Goal: Information Seeking & Learning: Learn about a topic

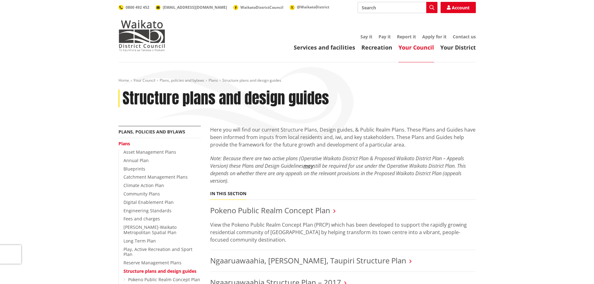
scroll to position [62, 0]
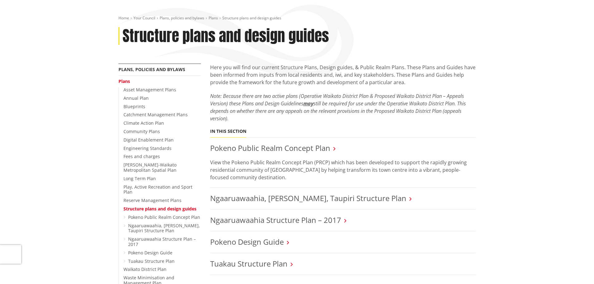
click at [302, 217] on link "Ngaaruawaahia Structure Plan – 2017" at bounding box center [275, 220] width 131 height 10
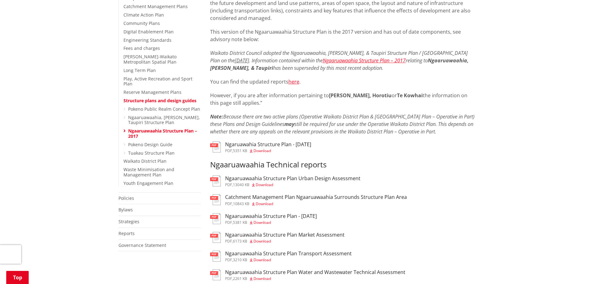
scroll to position [187, 0]
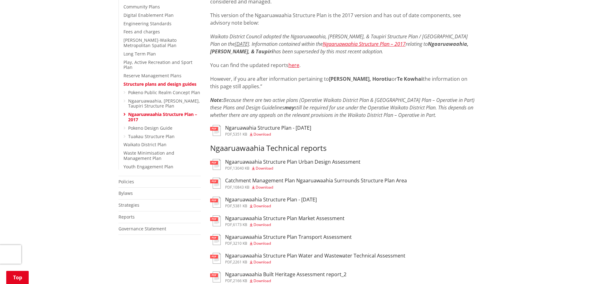
click at [309, 163] on h3 "Ngaaruawaahia Structure Plan Urban Design Assessment" at bounding box center [292, 162] width 135 height 6
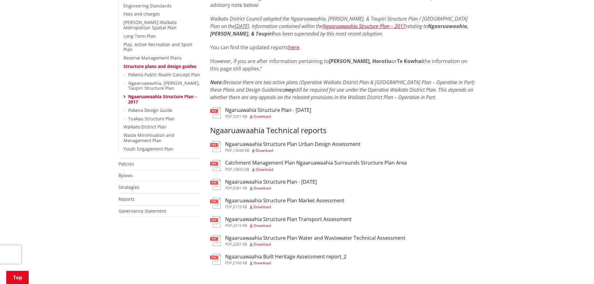
scroll to position [218, 0]
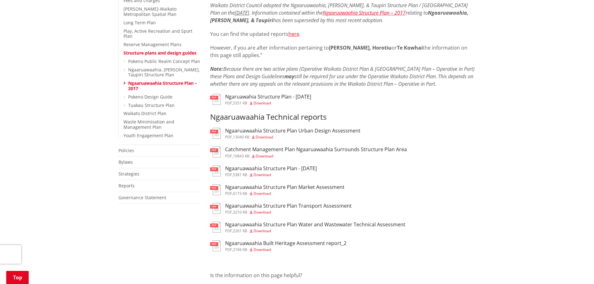
click at [285, 171] on h3 "Ngaaruawaahia Structure Plan - March 2017" at bounding box center [271, 169] width 92 height 6
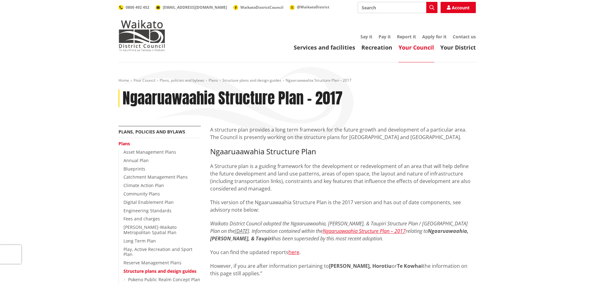
scroll to position [218, 0]
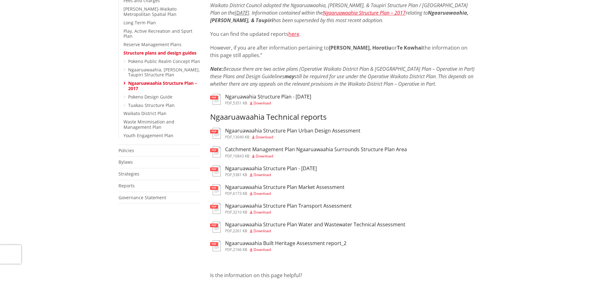
click at [285, 207] on h3 "Ngaaruawaahia Structure Plan Transport Assessment" at bounding box center [288, 206] width 127 height 6
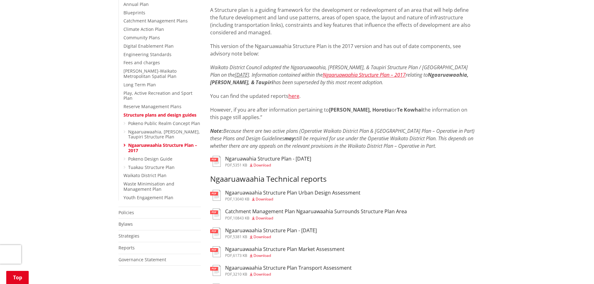
scroll to position [156, 0]
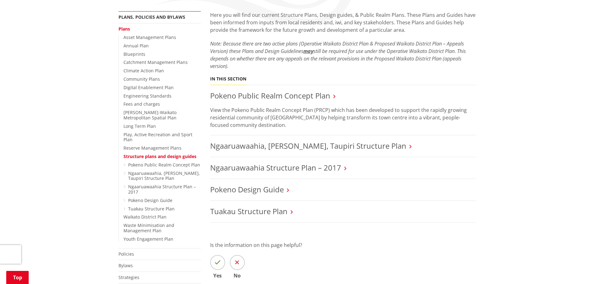
scroll to position [125, 0]
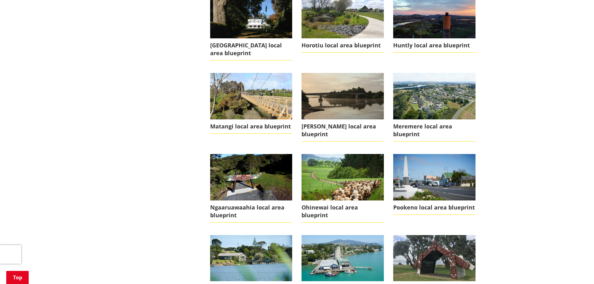
scroll to position [437, 0]
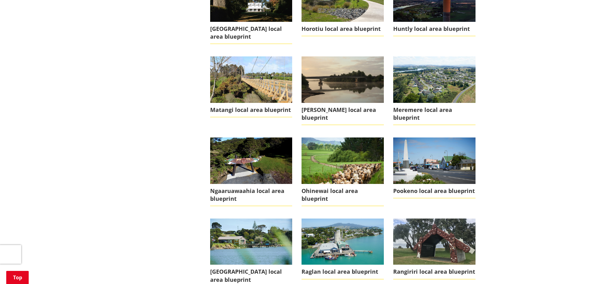
click at [247, 185] on span "Ngaaruawaahia local area blueprint" at bounding box center [251, 195] width 82 height 22
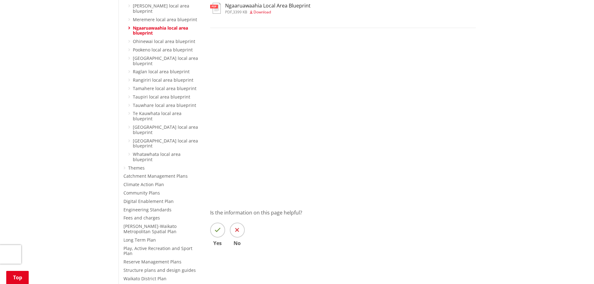
scroll to position [156, 0]
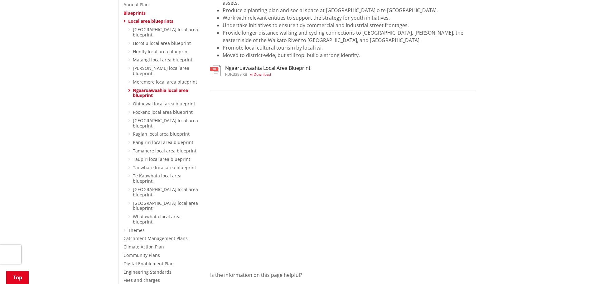
click at [264, 71] on h3 "Ngaaruawaahia Local Area Blueprint" at bounding box center [267, 68] width 85 height 6
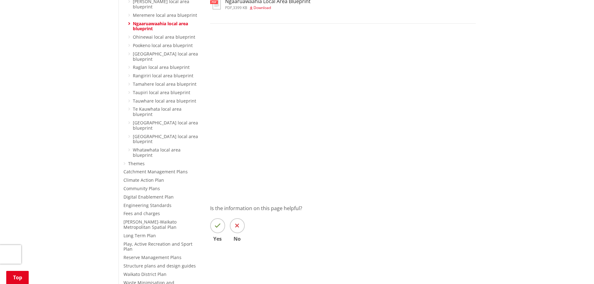
scroll to position [156, 0]
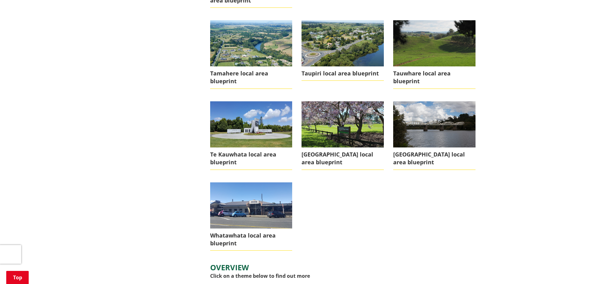
scroll to position [717, 0]
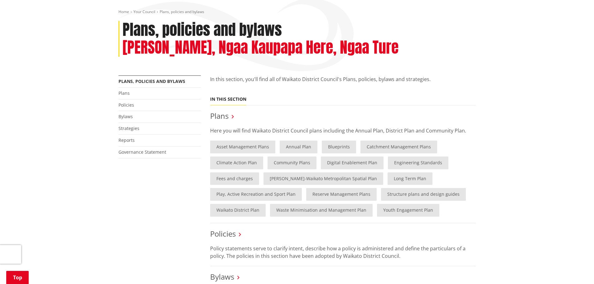
scroll to position [62, 0]
